Goal: Information Seeking & Learning: Learn about a topic

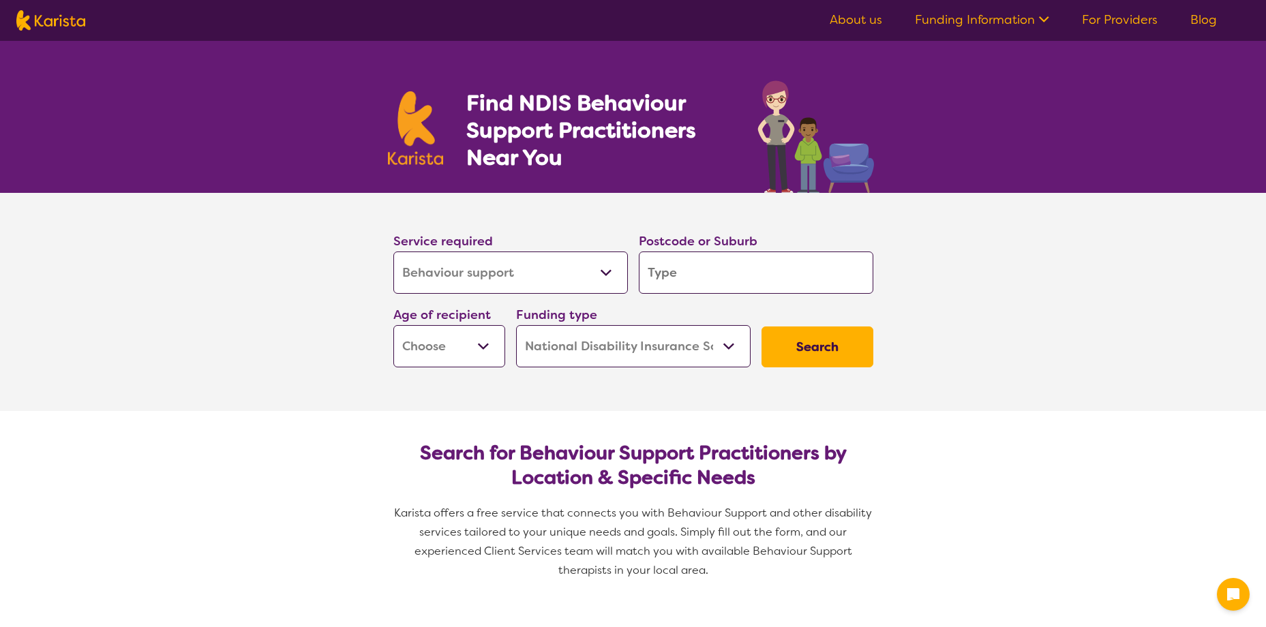
select select "Behaviour support"
select select "NDIS"
select select "Behaviour support"
select select "NDIS"
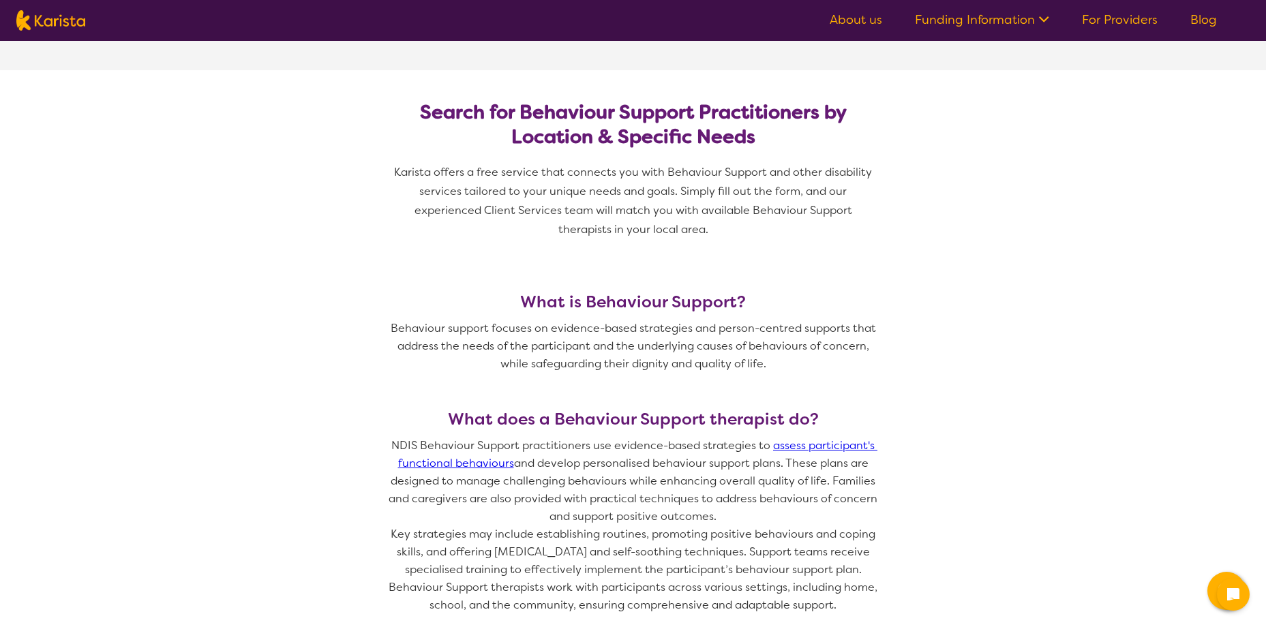
scroll to position [409, 0]
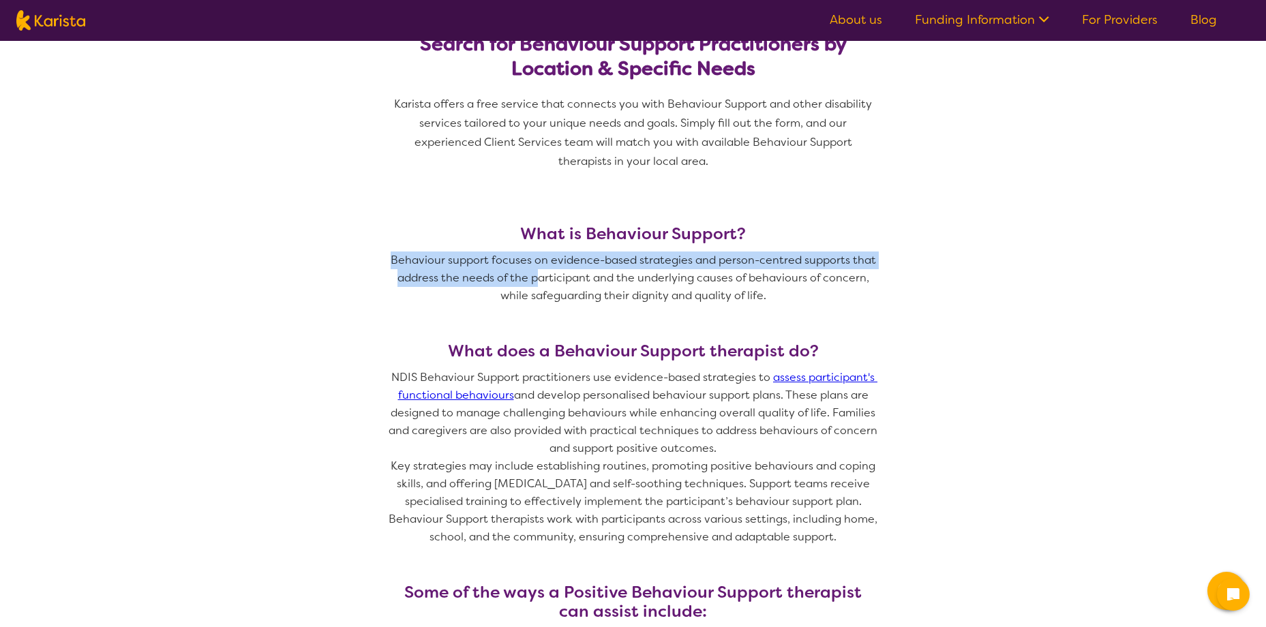
drag, startPoint x: 542, startPoint y: 271, endPoint x: 681, endPoint y: 328, distance: 150.4
click at [681, 328] on div "What is Behaviour Support? Behaviour support focuses on evidence-based strategi…" at bounding box center [633, 282] width 491 height 117
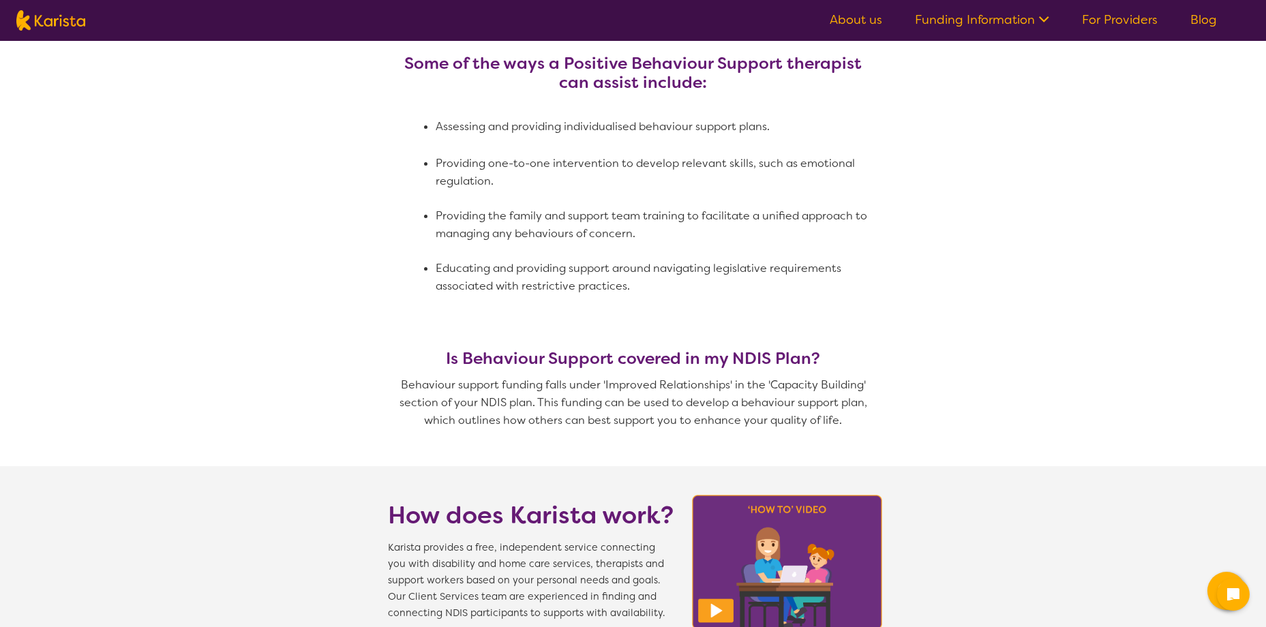
scroll to position [1091, 0]
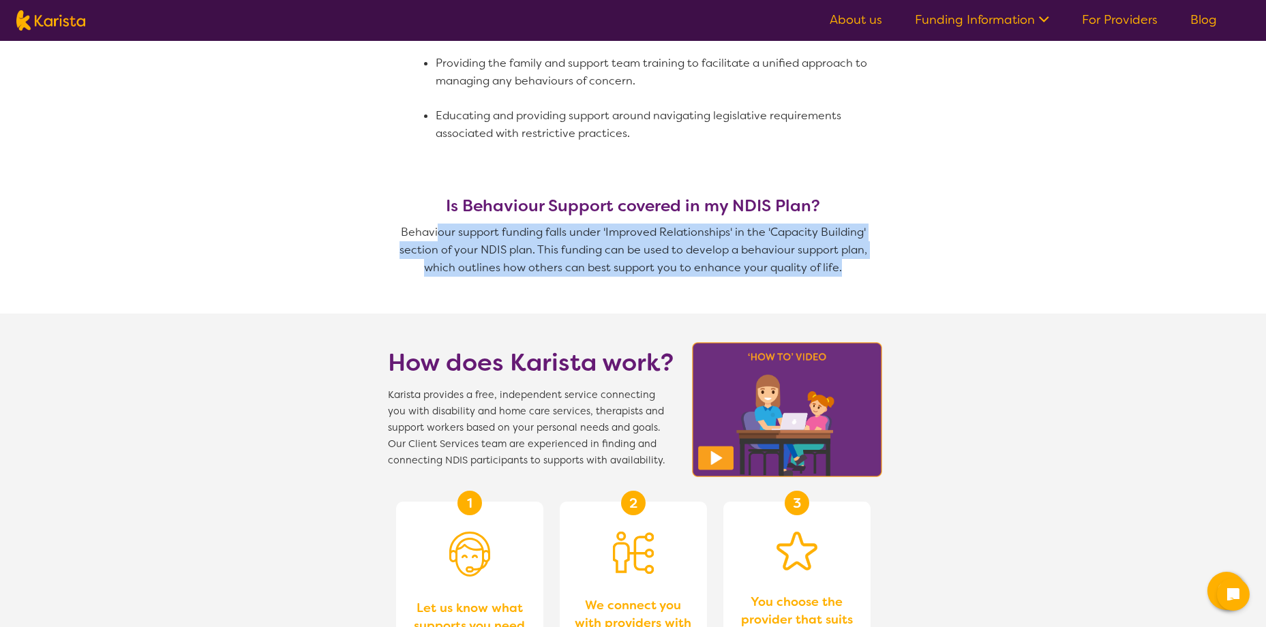
drag, startPoint x: 437, startPoint y: 224, endPoint x: 854, endPoint y: 271, distance: 419.7
click at [854, 271] on p "Behaviour support funding falls under 'Improved Relationships' in the 'Capacity…" at bounding box center [633, 250] width 491 height 53
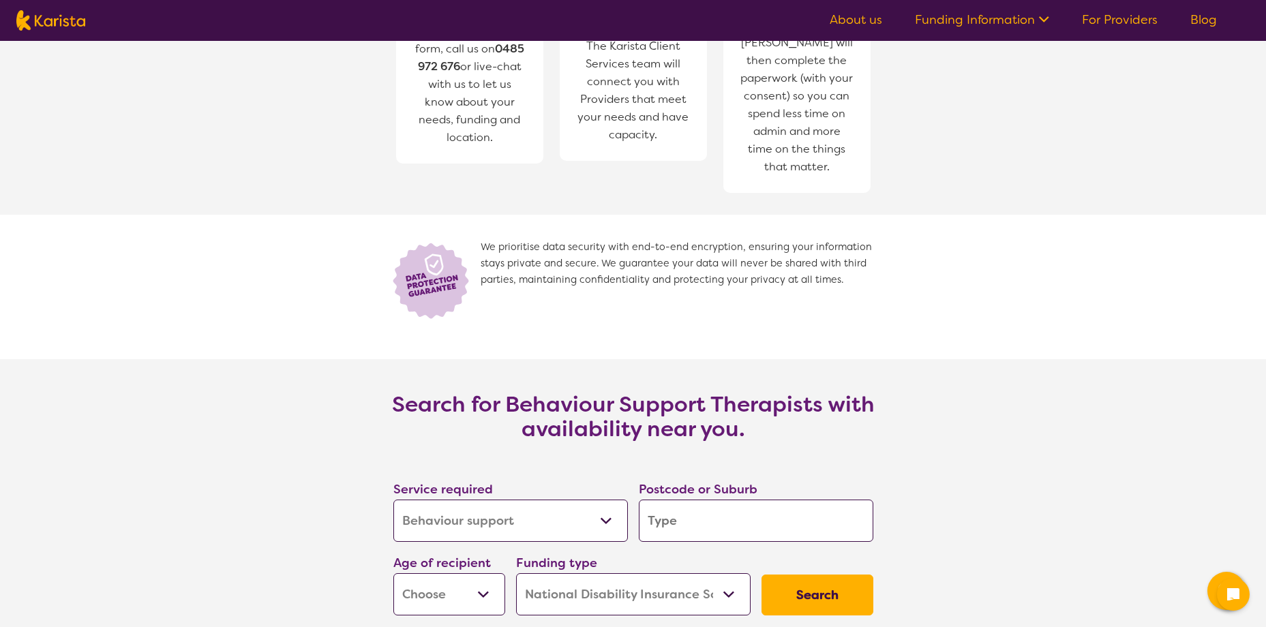
scroll to position [1772, 0]
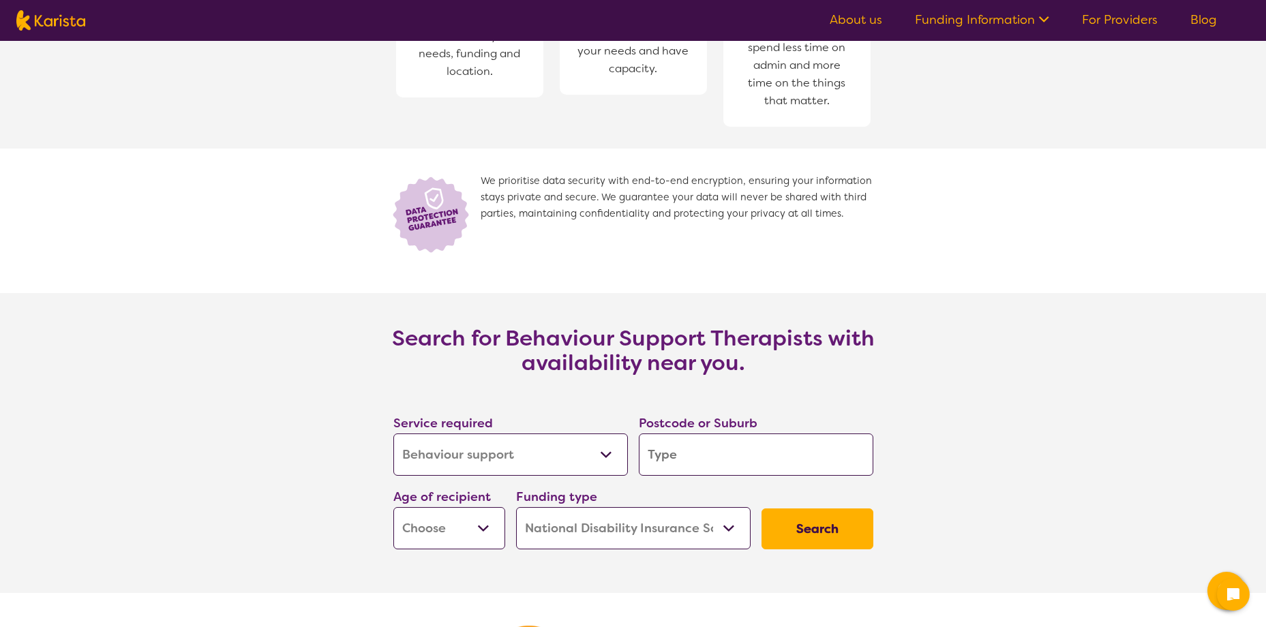
click at [588, 455] on select "Allied Health Assistant Assessment ([MEDICAL_DATA] or [MEDICAL_DATA]) Behaviour…" at bounding box center [510, 455] width 234 height 42
click at [899, 314] on section "Search for Behaviour Support Therapists with availability near you. Service req…" at bounding box center [633, 443] width 545 height 300
